Goal: Register for event/course

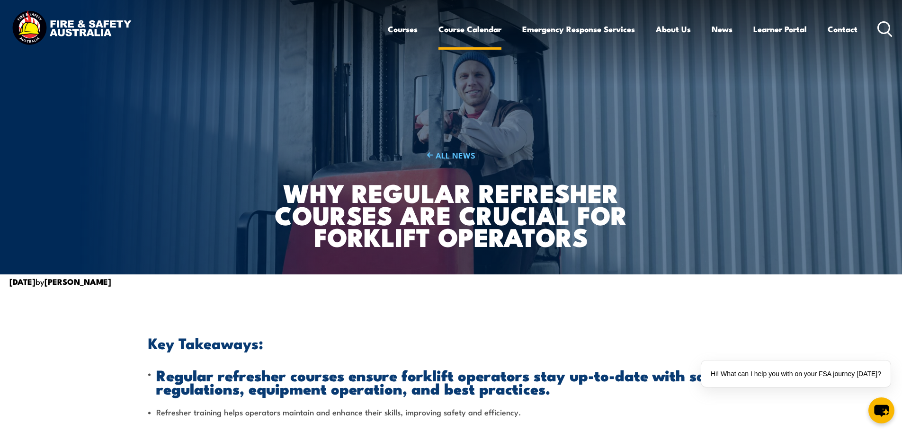
click at [467, 32] on link "Course Calendar" at bounding box center [469, 29] width 63 height 25
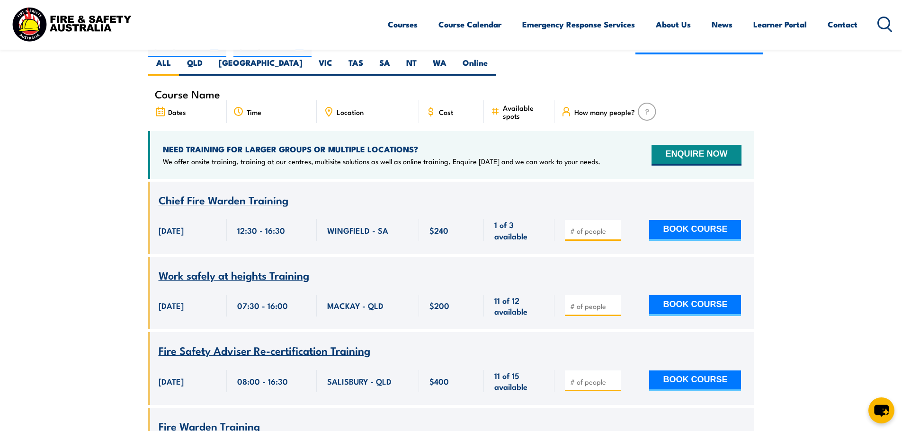
scroll to position [237, 0]
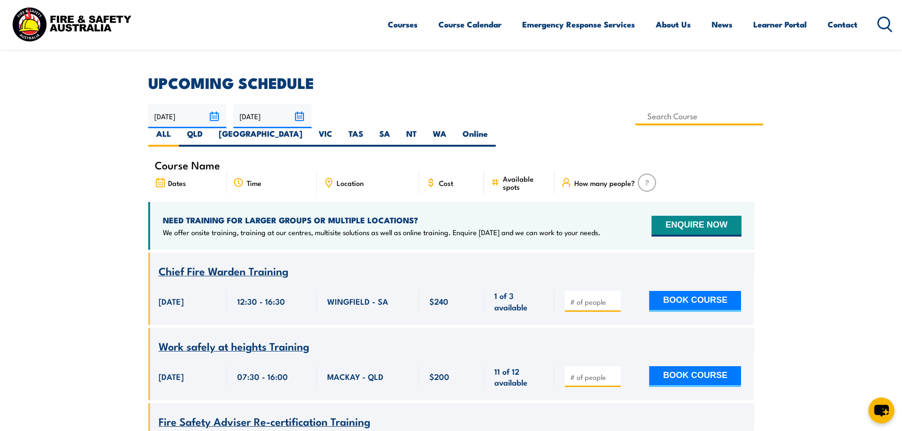
click at [635, 120] on input at bounding box center [699, 116] width 128 height 18
type input "Licence to operate a forklift truck Training"
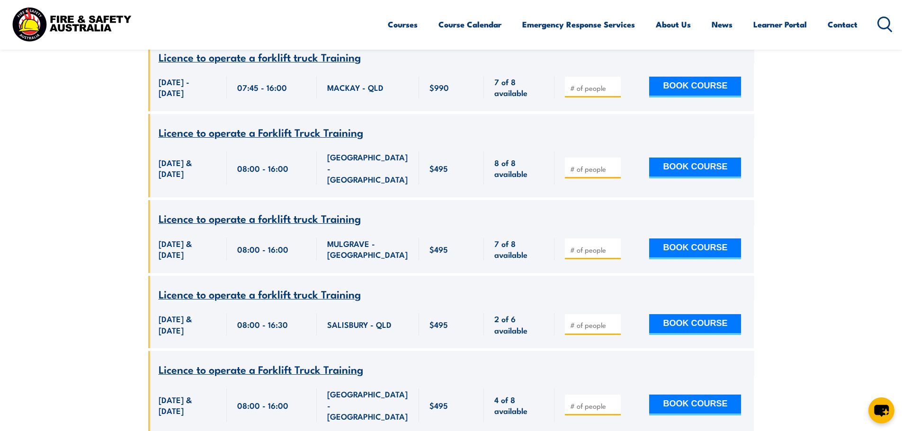
scroll to position [549, 0]
